Goal: Task Accomplishment & Management: Use online tool/utility

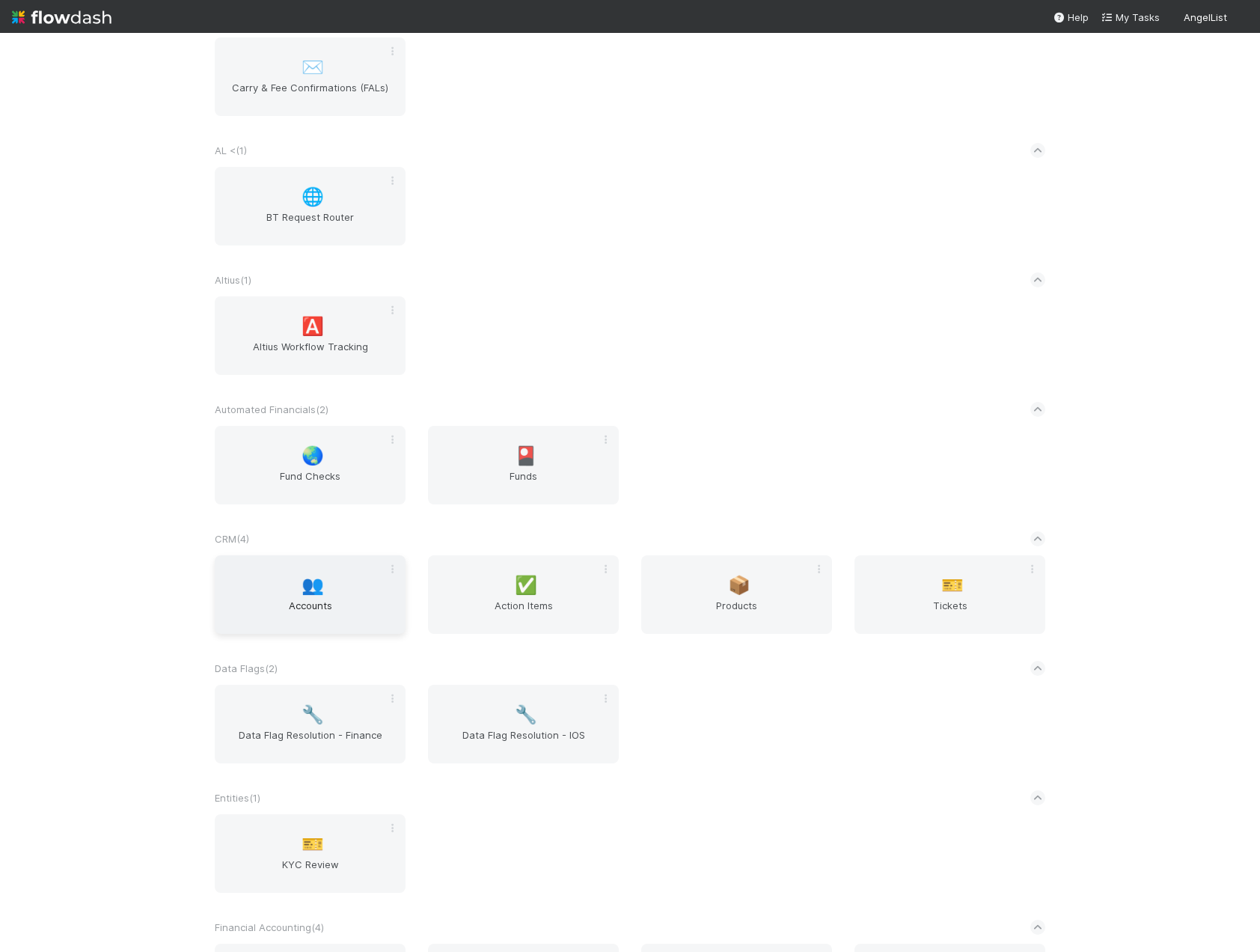
scroll to position [225, 0]
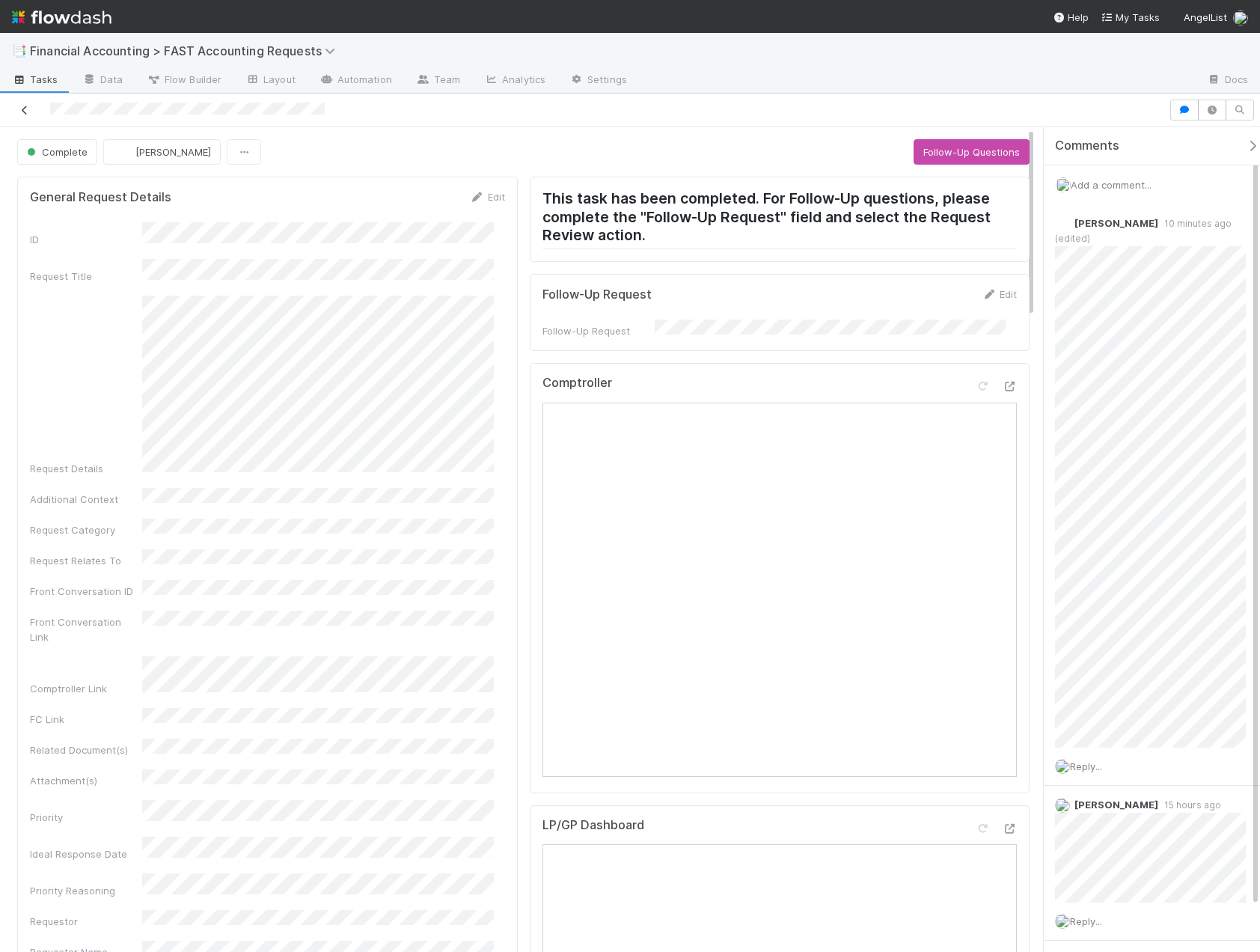
click at [21, 113] on icon at bounding box center [24, 111] width 15 height 10
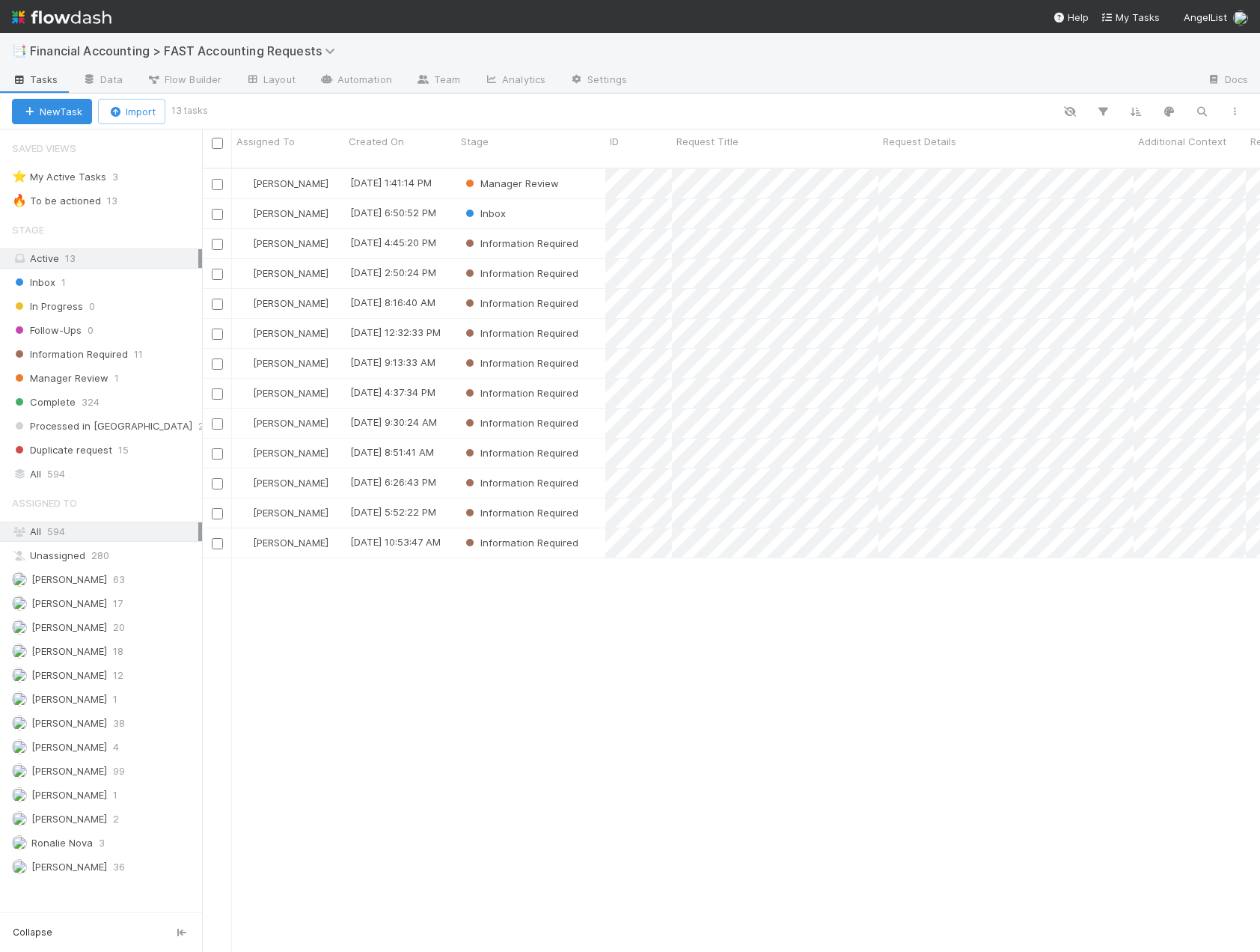
scroll to position [785, 1047]
